Goal: Navigation & Orientation: Find specific page/section

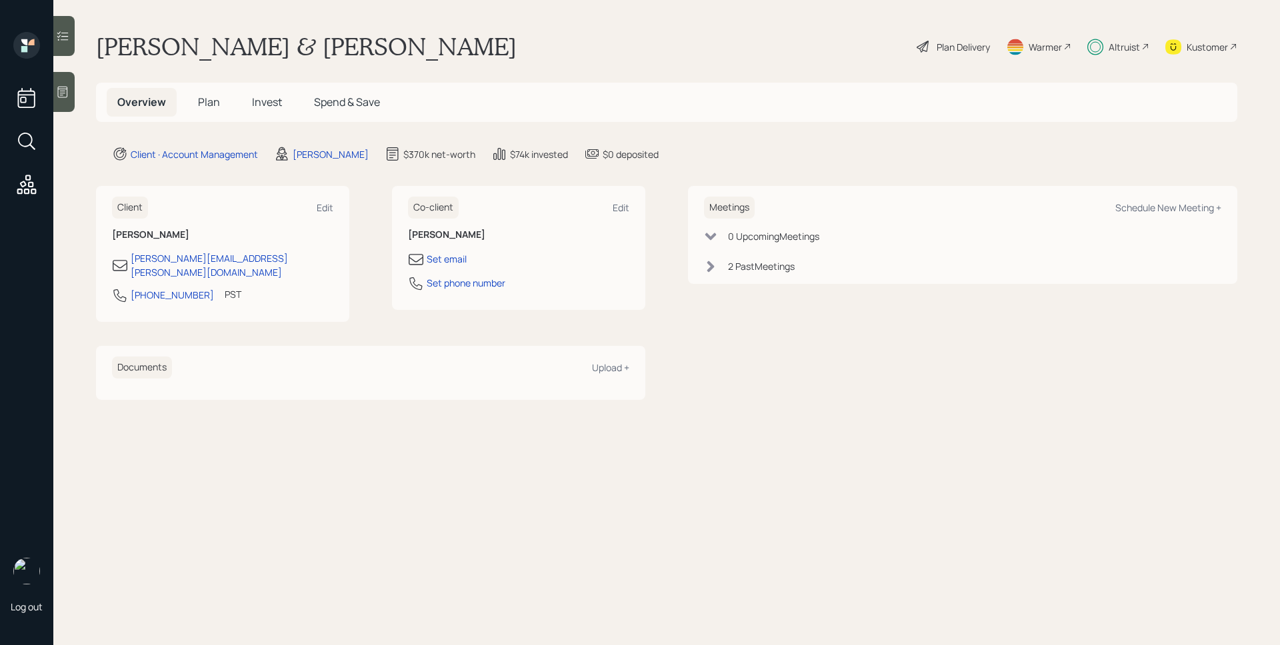
click at [773, 273] on div "2 Past Meeting s" at bounding box center [761, 266] width 67 height 14
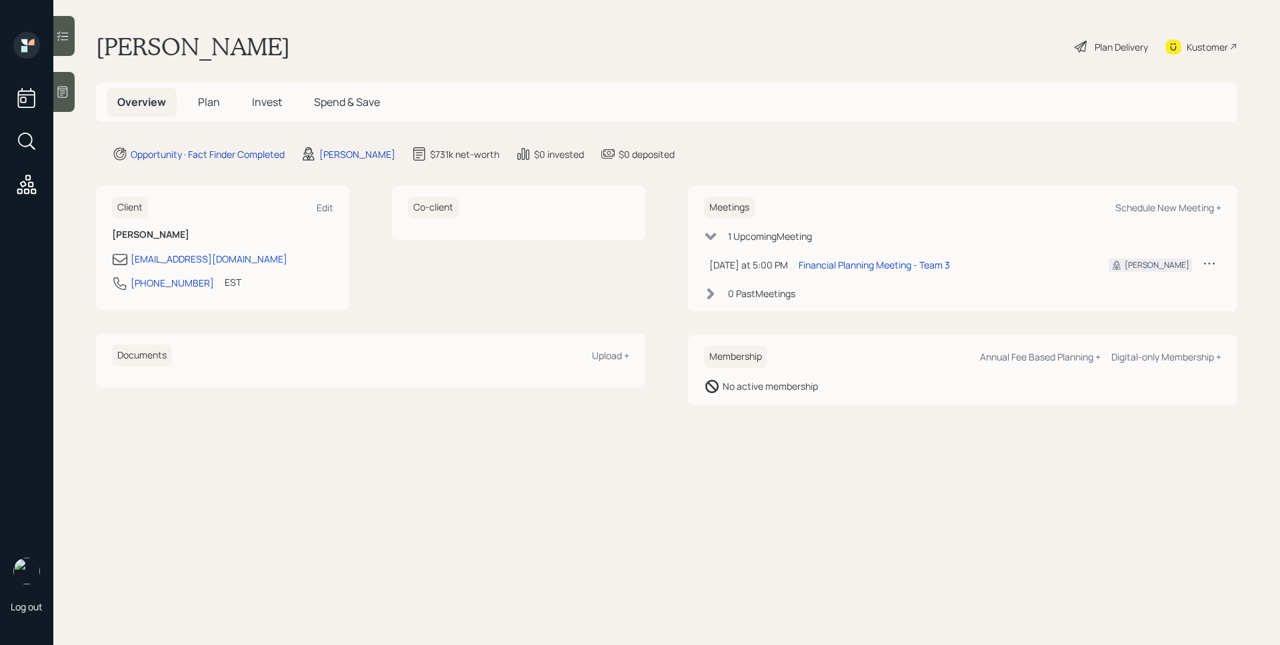
click at [69, 93] on icon at bounding box center [62, 91] width 13 height 13
